Goal: Navigation & Orientation: Find specific page/section

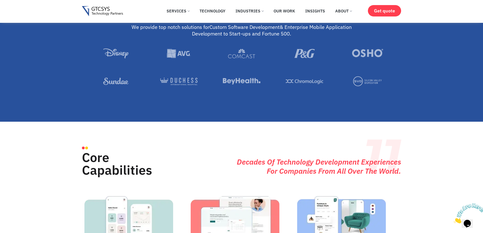
scroll to position [558, 0]
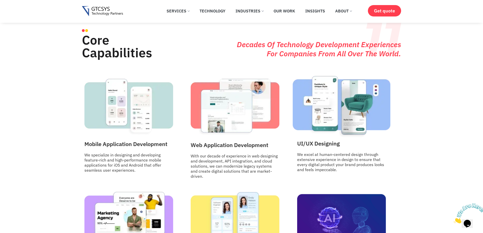
click at [347, 109] on img at bounding box center [342, 107] width 98 height 63
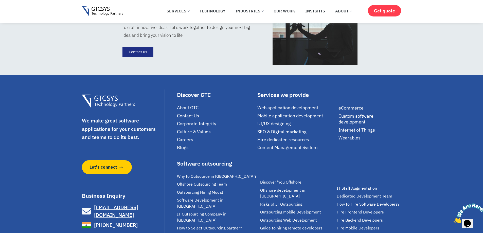
scroll to position [1010, 0]
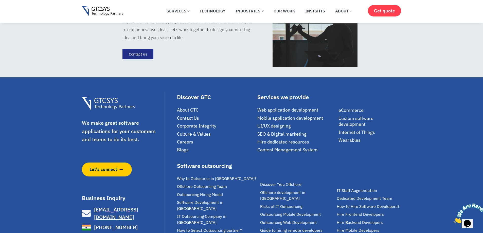
click at [183, 143] on span "Careers" at bounding box center [185, 142] width 16 height 6
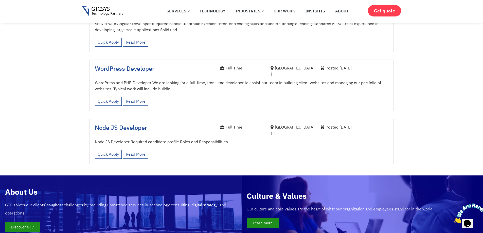
scroll to position [811, 0]
